Goal: Check status: Check status

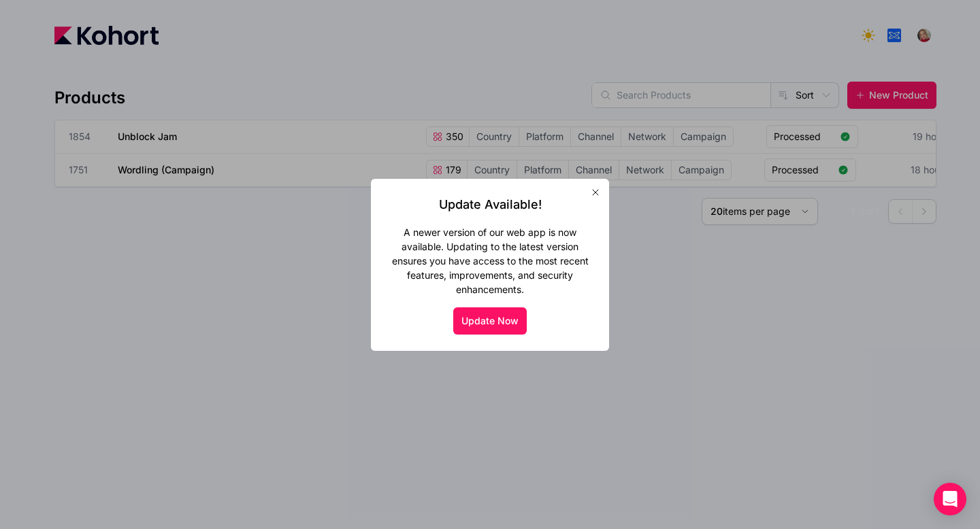
click at [594, 193] on icon "button" at bounding box center [595, 192] width 5 height 5
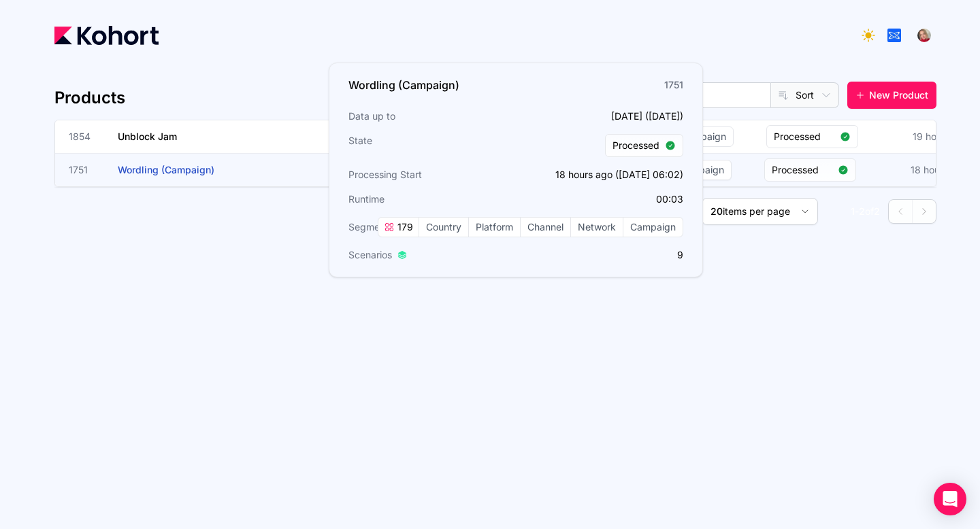
click at [316, 166] on h3 "Wordling (Campaign)" at bounding box center [220, 170] width 204 height 33
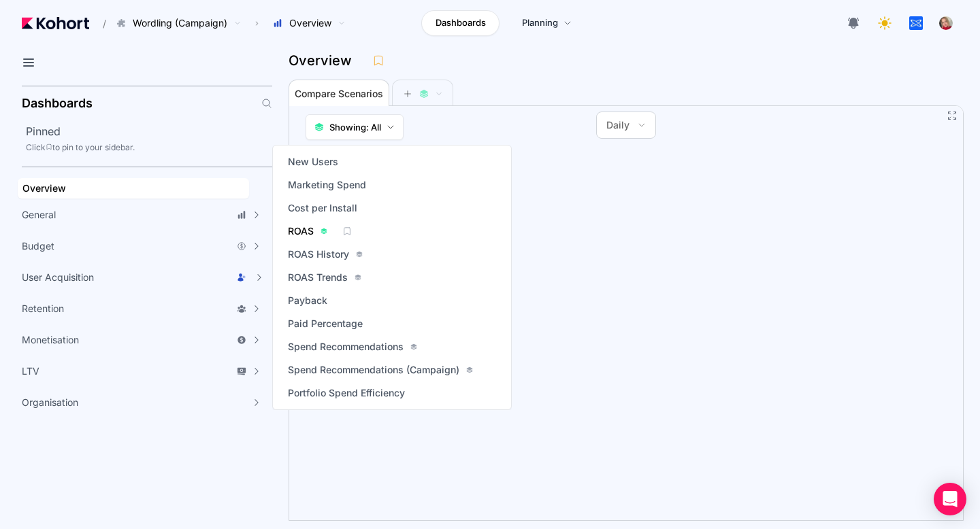
click at [302, 230] on span "ROAS" at bounding box center [301, 232] width 26 height 14
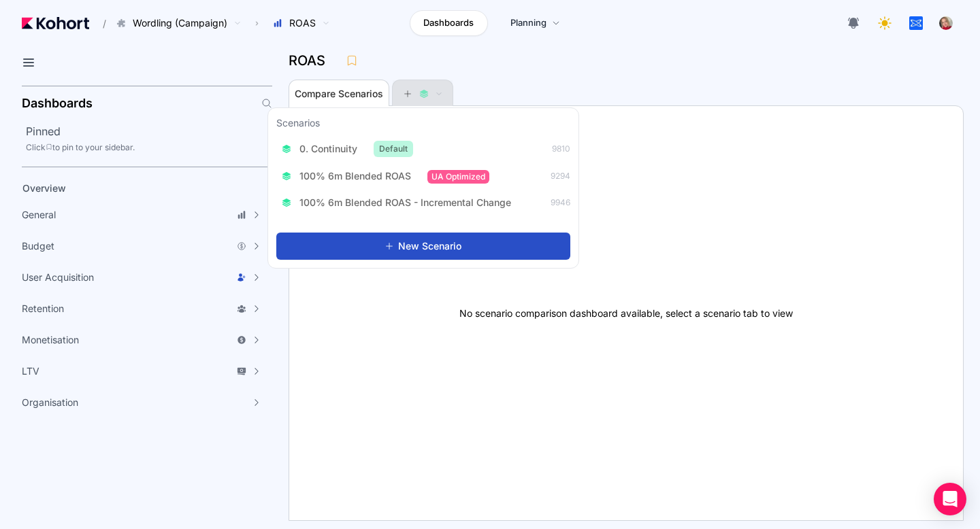
click at [412, 95] on icon at bounding box center [408, 94] width 10 height 10
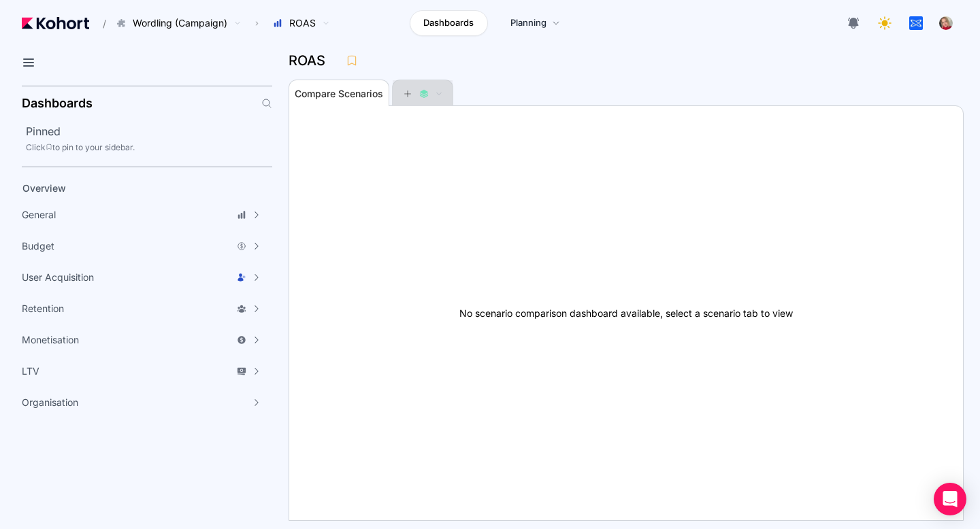
scroll to position [1, 0]
click at [412, 97] on icon at bounding box center [408, 93] width 10 height 10
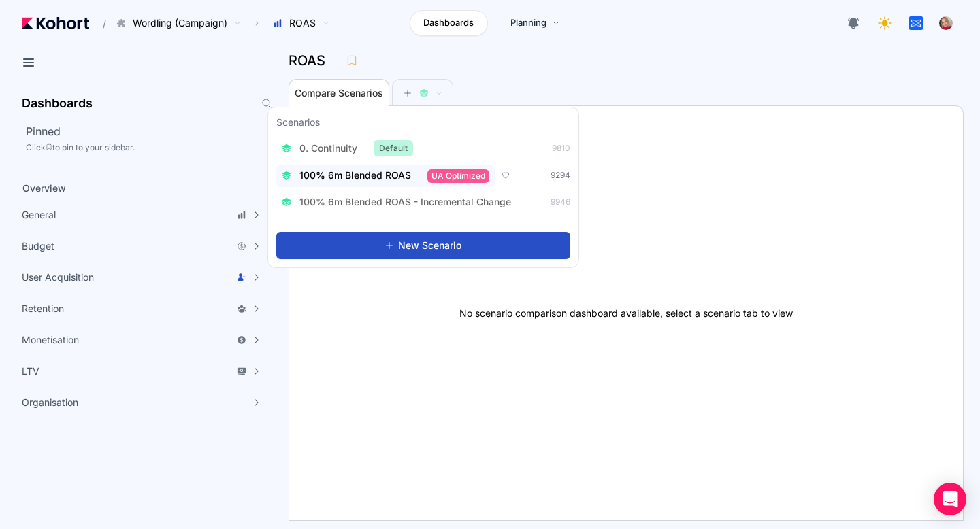
click at [359, 170] on span "100% 6m Blended ROAS" at bounding box center [355, 176] width 112 height 14
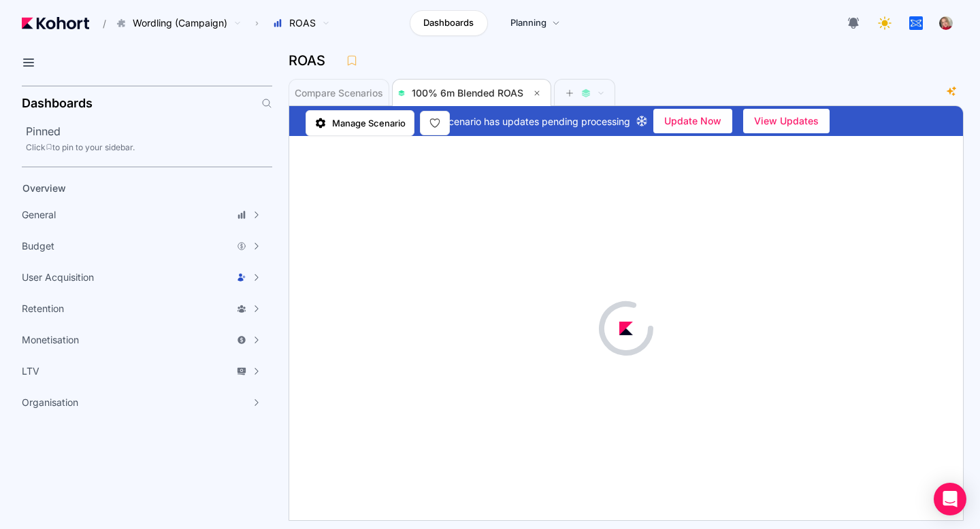
scroll to position [1, 0]
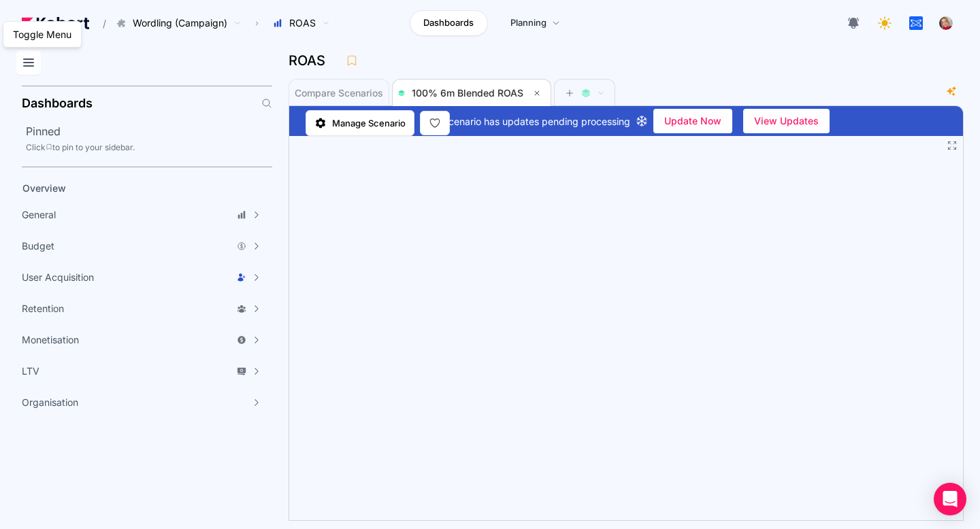
click at [35, 65] on icon at bounding box center [28, 62] width 16 height 16
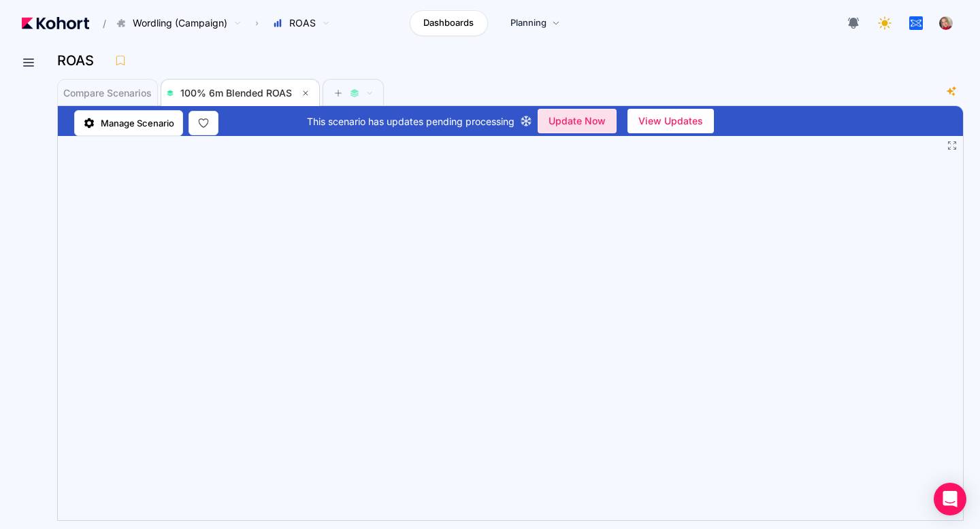
click at [583, 119] on span "Update Now" at bounding box center [577, 121] width 57 height 20
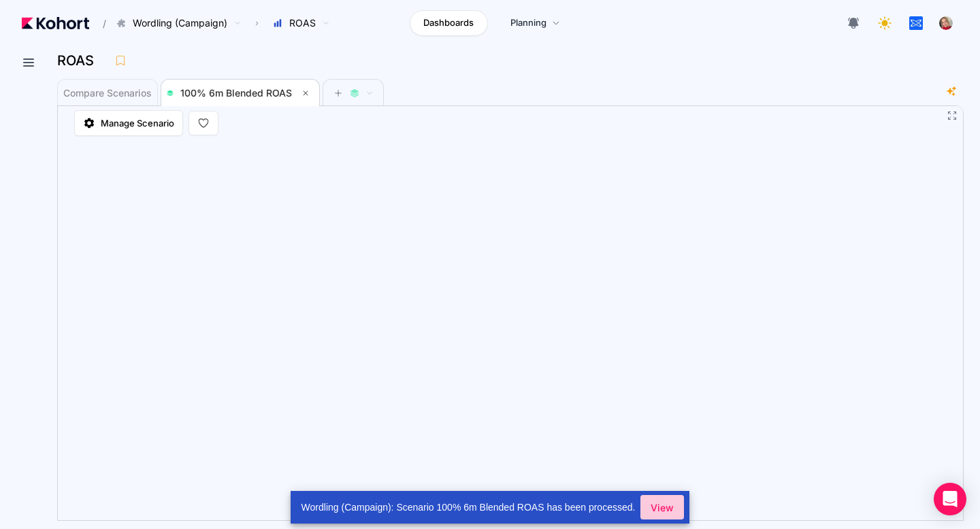
click at [667, 512] on span "View" at bounding box center [662, 508] width 23 height 14
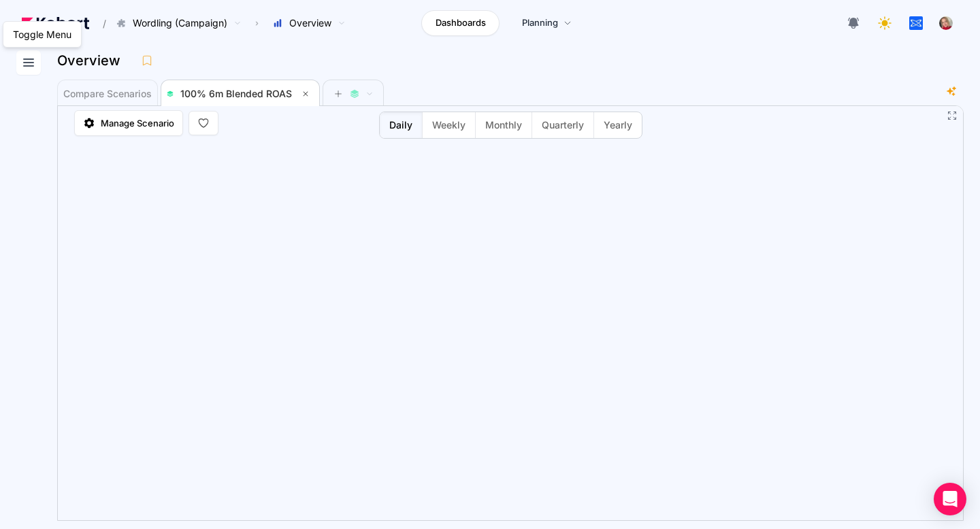
click at [27, 65] on icon at bounding box center [28, 62] width 16 height 16
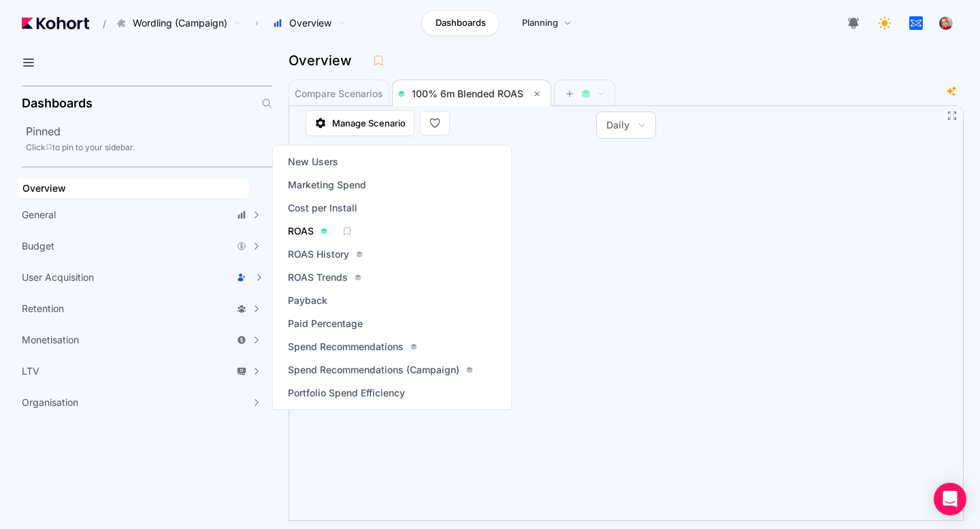
click at [303, 228] on span "ROAS" at bounding box center [301, 232] width 26 height 14
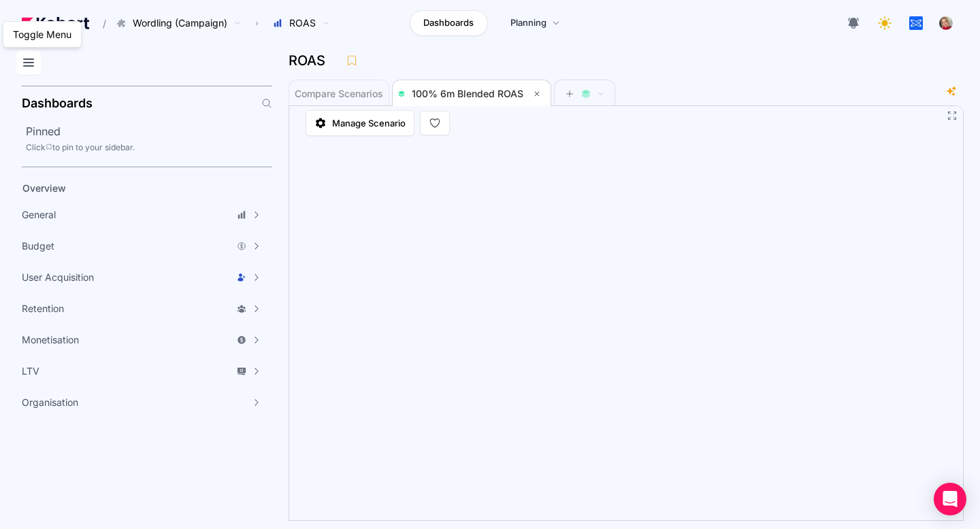
click at [29, 64] on icon at bounding box center [28, 62] width 16 height 16
